Goal: Task Accomplishment & Management: Use online tool/utility

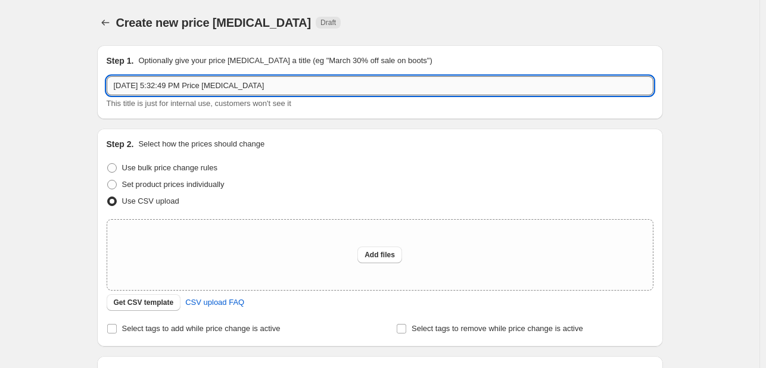
click at [285, 85] on input "[DATE] 5:32:49 PM Price [MEDICAL_DATA]" at bounding box center [380, 85] width 547 height 19
type input "C"
type input "Increase 20rs more on >100 and 180<"
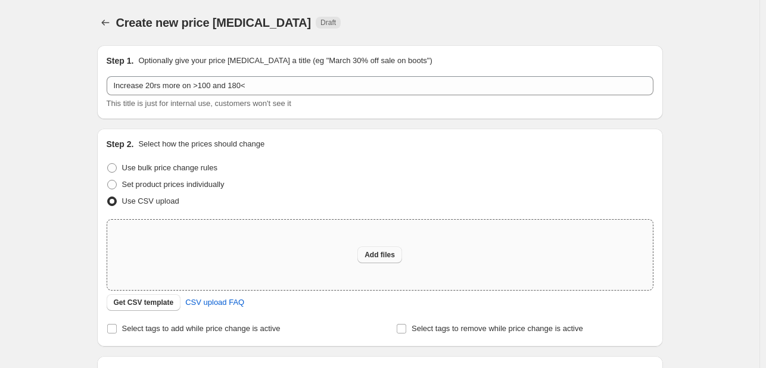
click at [392, 252] on span "Add files" at bounding box center [379, 255] width 30 height 10
type input "C:\fakepath\more-and-less.csv"
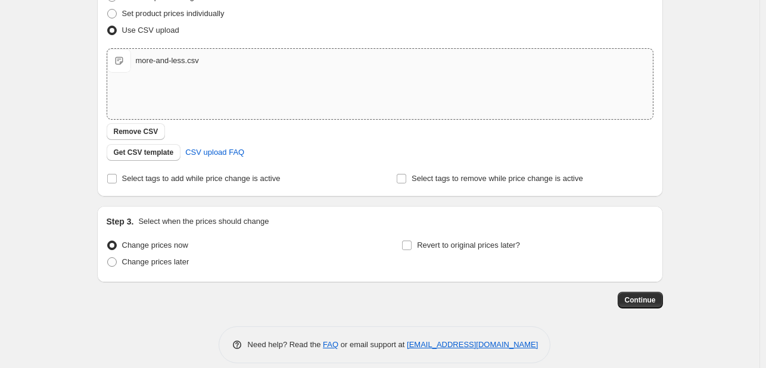
scroll to position [179, 0]
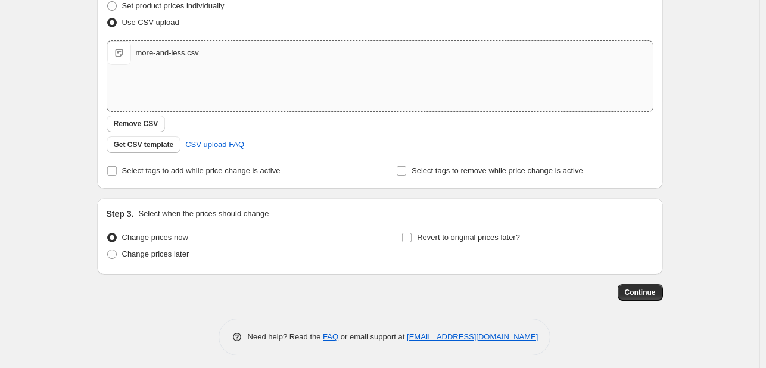
click at [56, 204] on div "Create new price [MEDICAL_DATA]. This page is ready Create new price [MEDICAL_D…" at bounding box center [379, 97] width 759 height 552
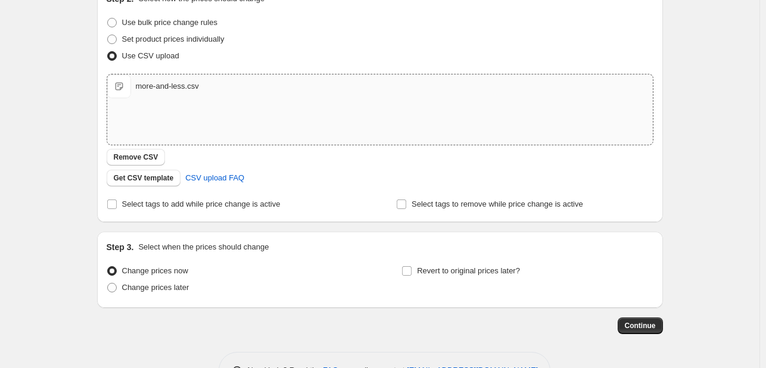
scroll to position [183, 0]
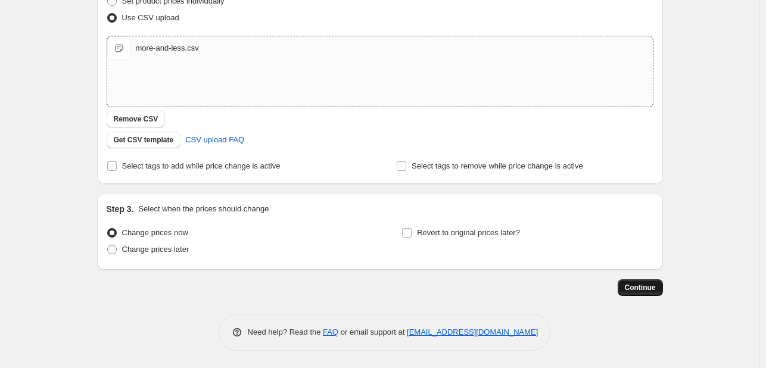
click at [634, 282] on button "Continue" at bounding box center [639, 287] width 45 height 17
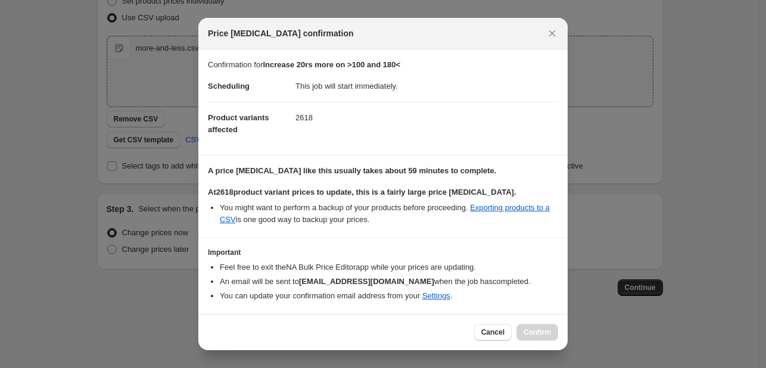
scroll to position [36, 0]
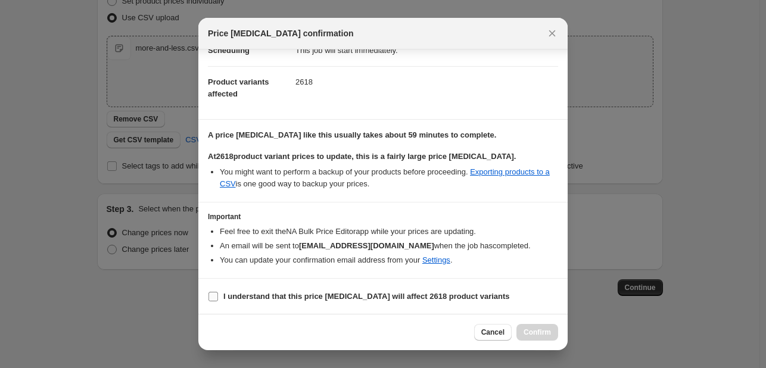
click at [233, 297] on b "I understand that this price [MEDICAL_DATA] will affect 2618 product variants" at bounding box center [366, 296] width 286 height 9
click at [218, 297] on input "I understand that this price [MEDICAL_DATA] will affect 2618 product variants" at bounding box center [213, 297] width 10 height 10
checkbox input "true"
click at [543, 332] on span "Confirm" at bounding box center [536, 332] width 27 height 10
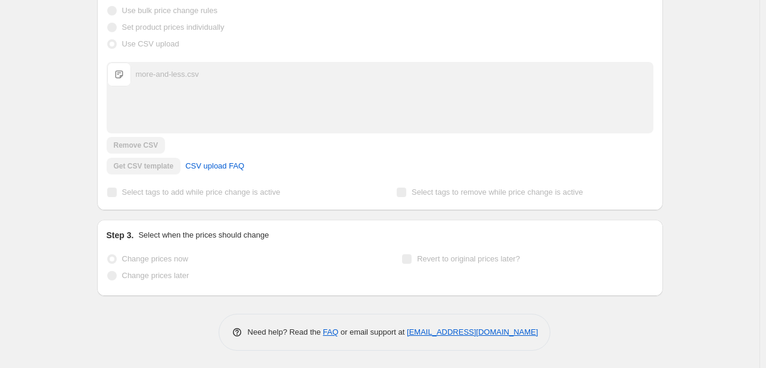
scroll to position [5, 0]
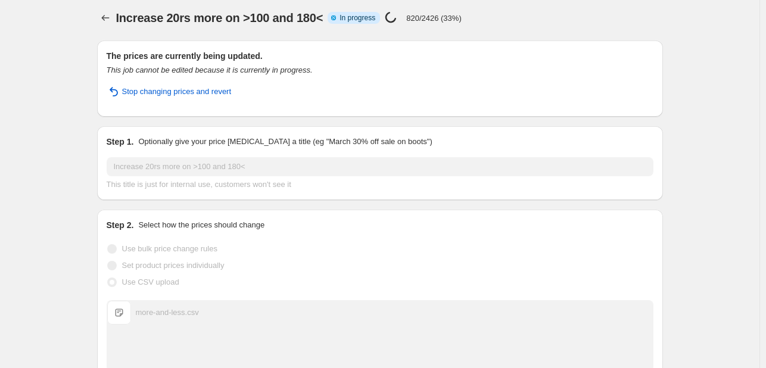
click at [69, 96] on div "Increase 20rs more on >100 and 180<. This page is ready Increase 20rs more on >…" at bounding box center [379, 300] width 759 height 611
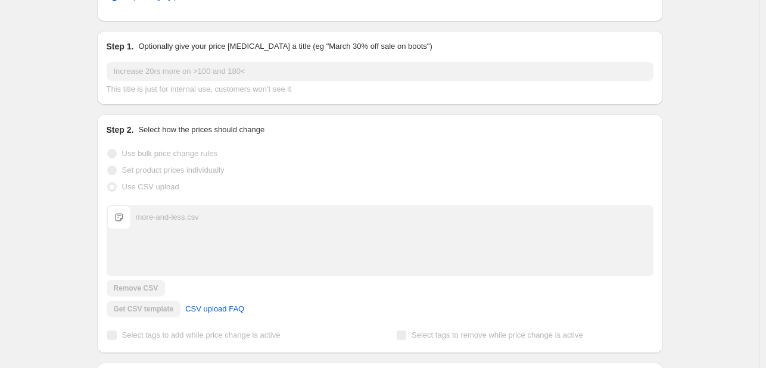
scroll to position [0, 0]
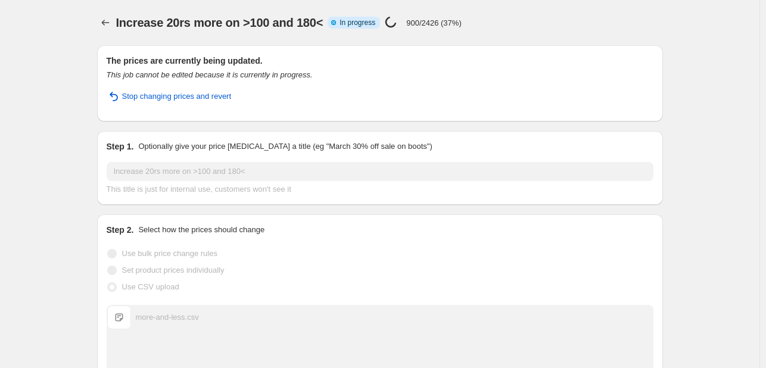
click at [71, 162] on div "Increase 20rs more on >100 and 180<. This page is ready Increase 20rs more on >…" at bounding box center [379, 305] width 759 height 611
click at [81, 161] on div "Increase 20rs more on >100 and 180<. This page is ready Increase 20rs more on >…" at bounding box center [379, 305] width 759 height 611
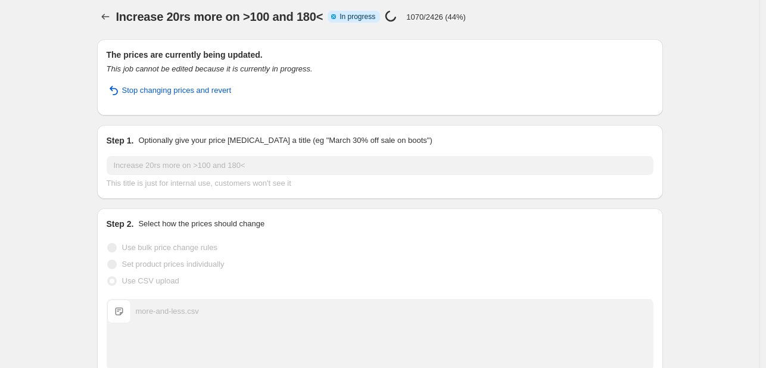
scroll to position [5, 0]
click at [51, 132] on div "Increase 20rs more on >100 and 180<. This page is ready Increase 20rs more on >…" at bounding box center [379, 300] width 759 height 611
click at [56, 170] on div "Increase 20rs more on >100 and 180<. This page is ready Increase 20rs more on >…" at bounding box center [379, 300] width 759 height 611
click at [86, 200] on div "Increase 20rs more on >100 and 180<. This page is ready Increase 20rs more on >…" at bounding box center [380, 300] width 594 height 611
click at [80, 147] on div "Increase 20rs more on >100 and 180<. This page is ready Increase 20rs more on >…" at bounding box center [379, 300] width 759 height 611
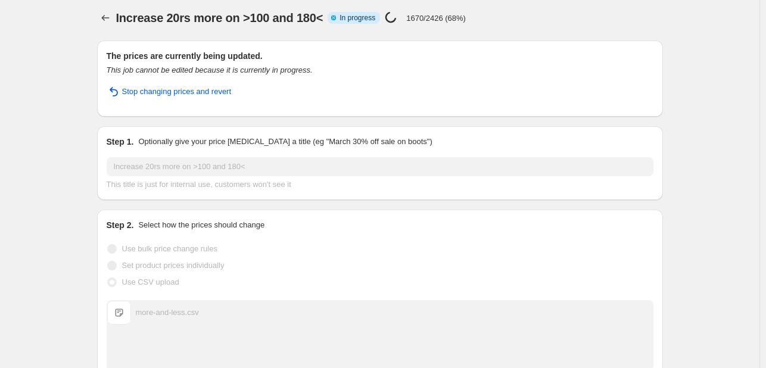
click at [50, 171] on div "Increase 20rs more on >100 and 180<. This page is ready Increase 20rs more on >…" at bounding box center [379, 300] width 759 height 611
click at [50, 118] on div "Increase 20rs more on >100 and 180<. This page is ready Increase 20rs more on >…" at bounding box center [379, 300] width 759 height 611
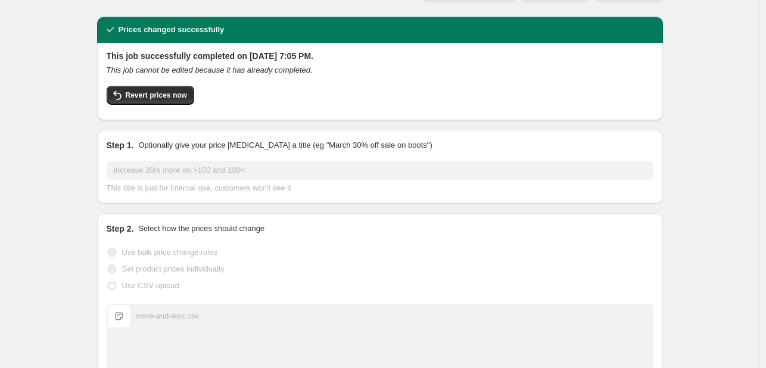
scroll to position [0, 0]
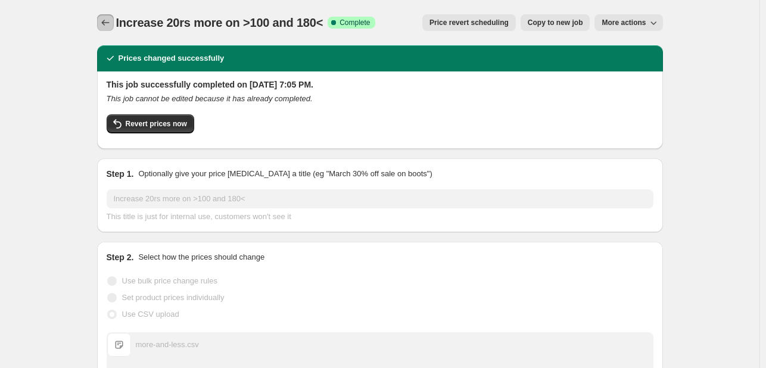
click at [111, 22] on icon "Price change jobs" at bounding box center [105, 23] width 12 height 12
